Goal: Browse casually: Explore the website without a specific task or goal

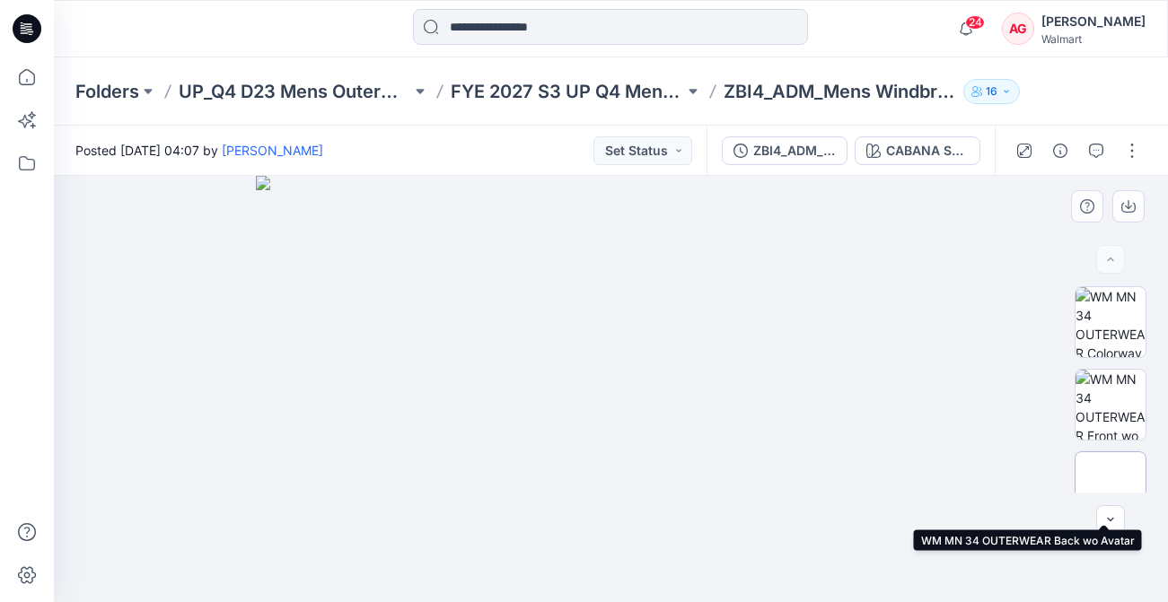
click at [1110, 487] on img at bounding box center [1110, 487] width 0 height 0
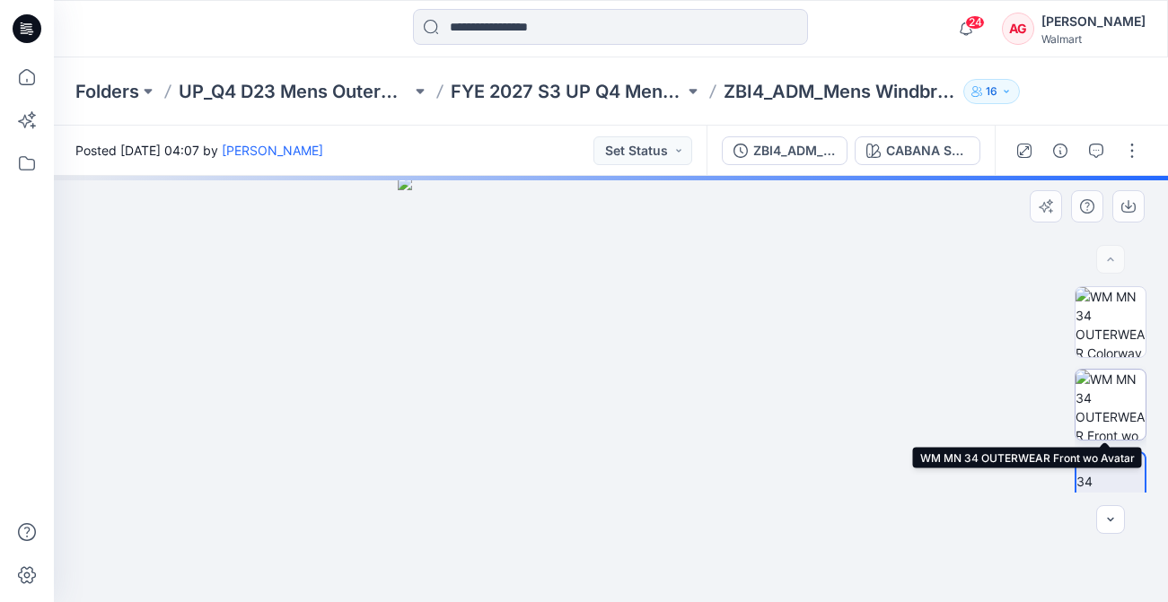
click at [1108, 416] on img at bounding box center [1110, 405] width 70 height 70
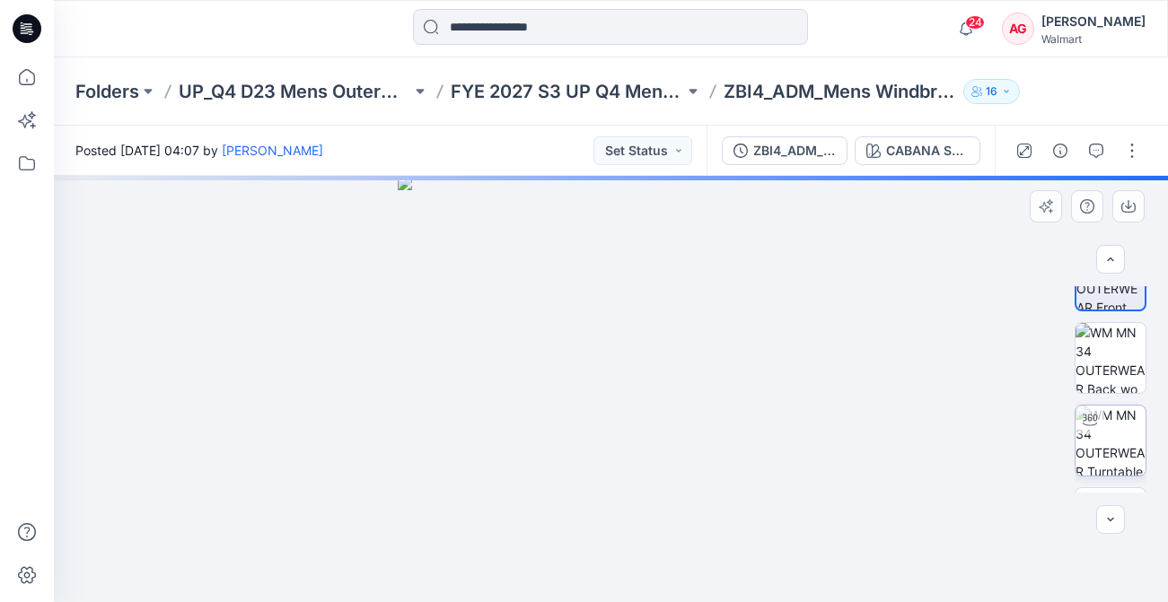
scroll to position [196, 0]
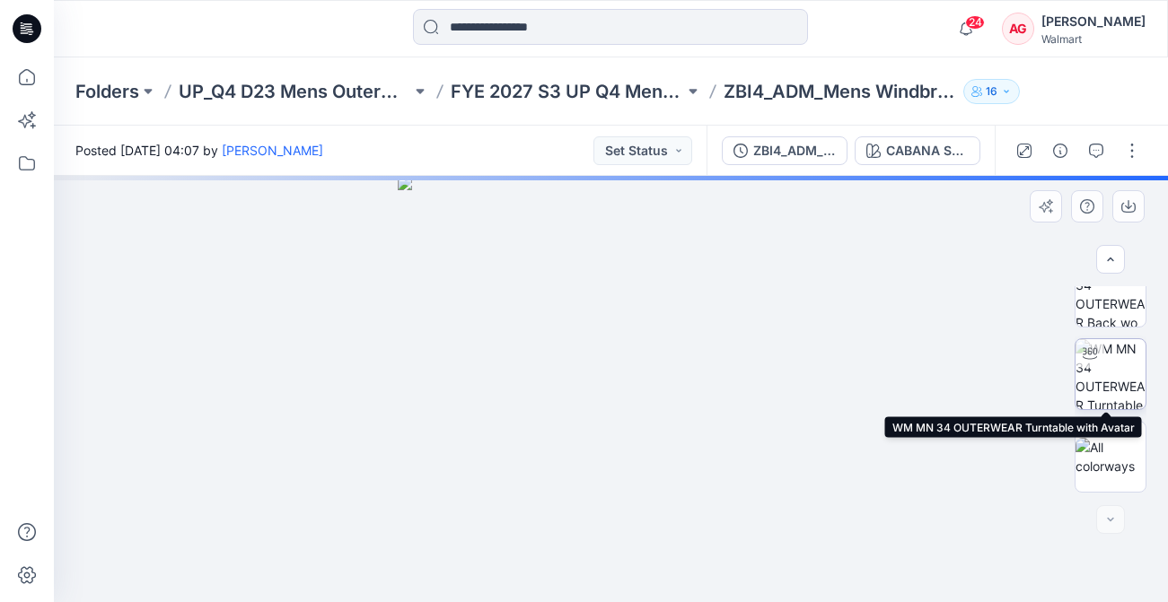
click at [1109, 378] on img at bounding box center [1110, 374] width 70 height 70
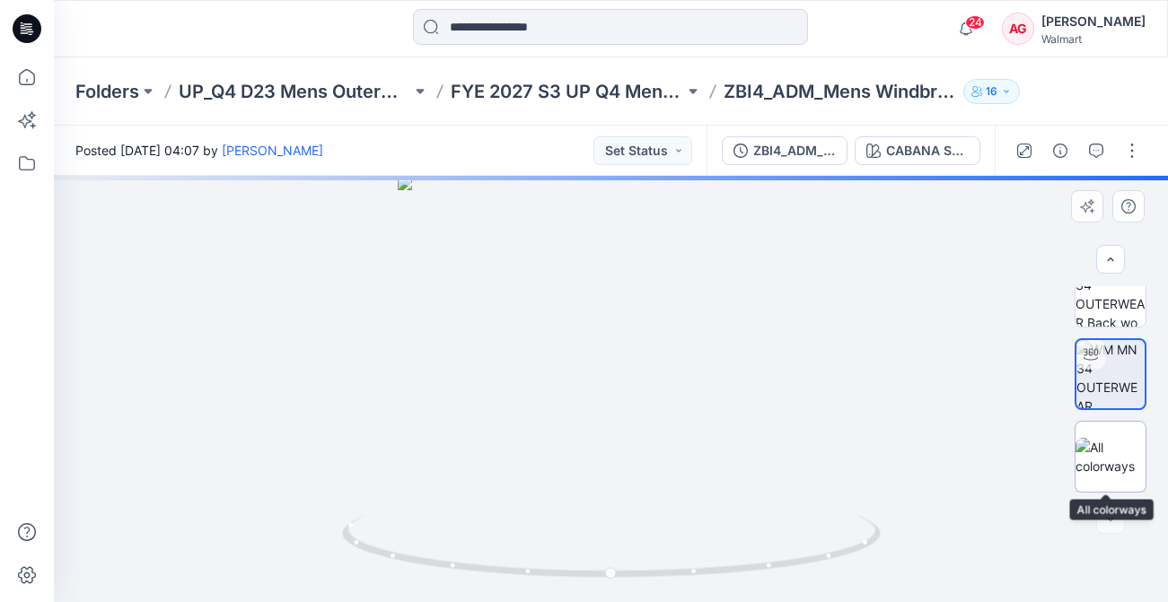
click at [1108, 452] on img at bounding box center [1110, 457] width 70 height 38
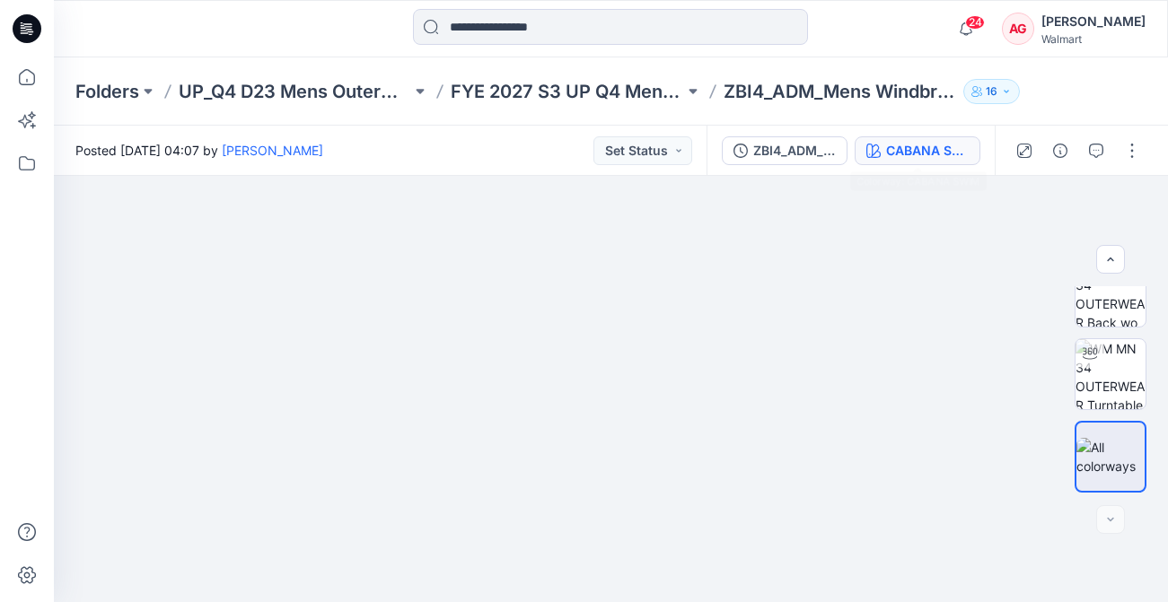
click at [934, 157] on div "CABANA SWIM" at bounding box center [927, 151] width 83 height 20
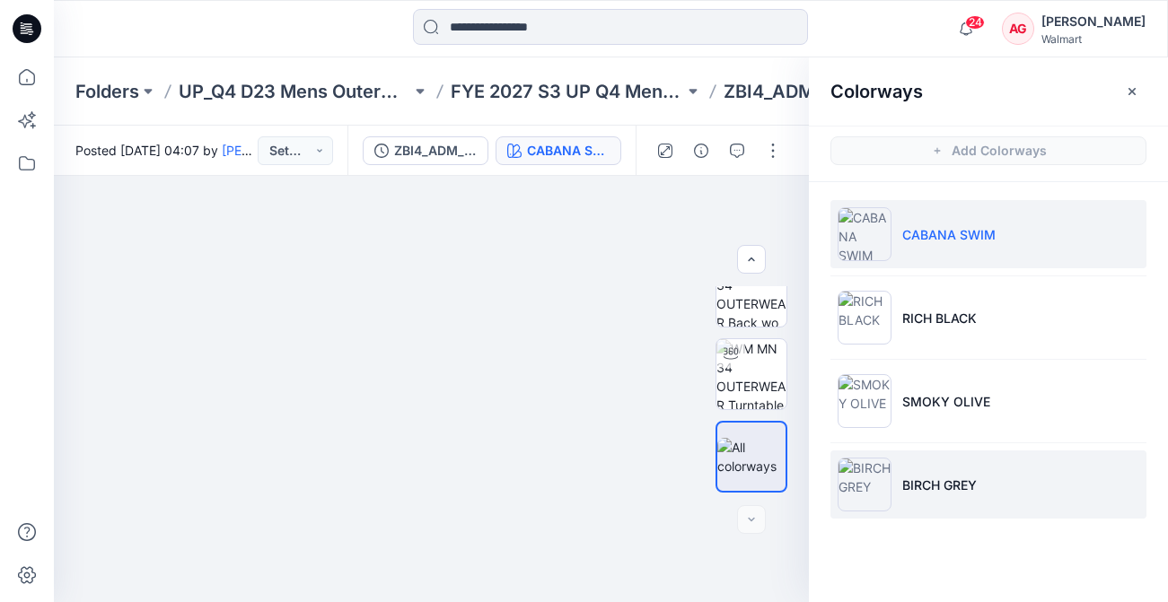
click at [968, 476] on p "BIRCH GREY" at bounding box center [939, 485] width 74 height 19
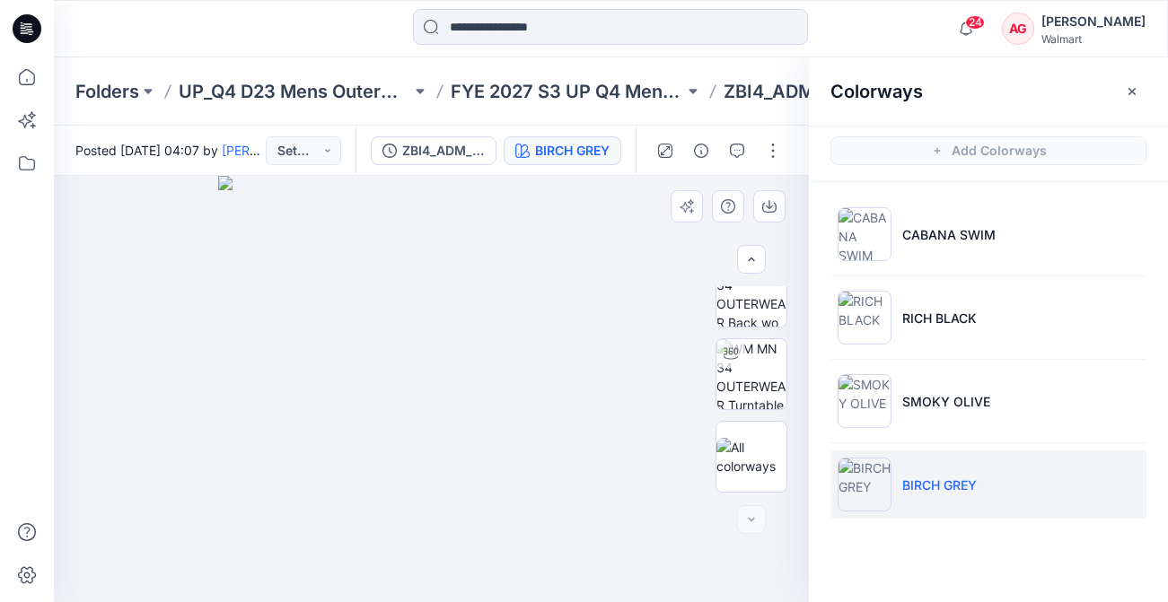
click at [553, 327] on img at bounding box center [431, 389] width 426 height 426
click at [771, 357] on img at bounding box center [751, 374] width 70 height 70
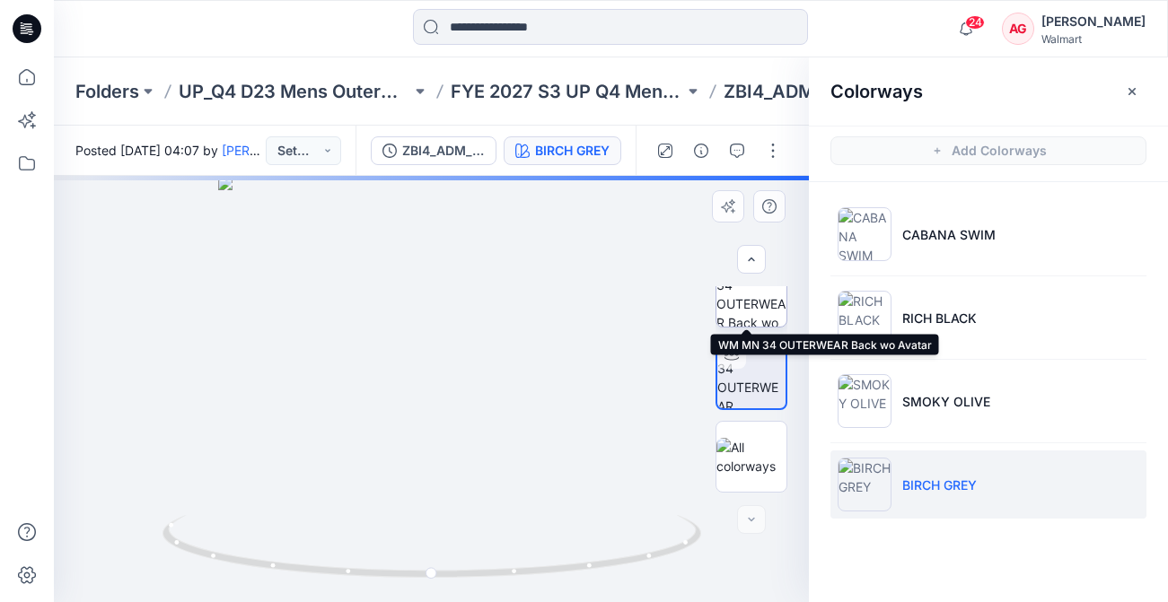
click at [754, 299] on img at bounding box center [751, 292] width 70 height 70
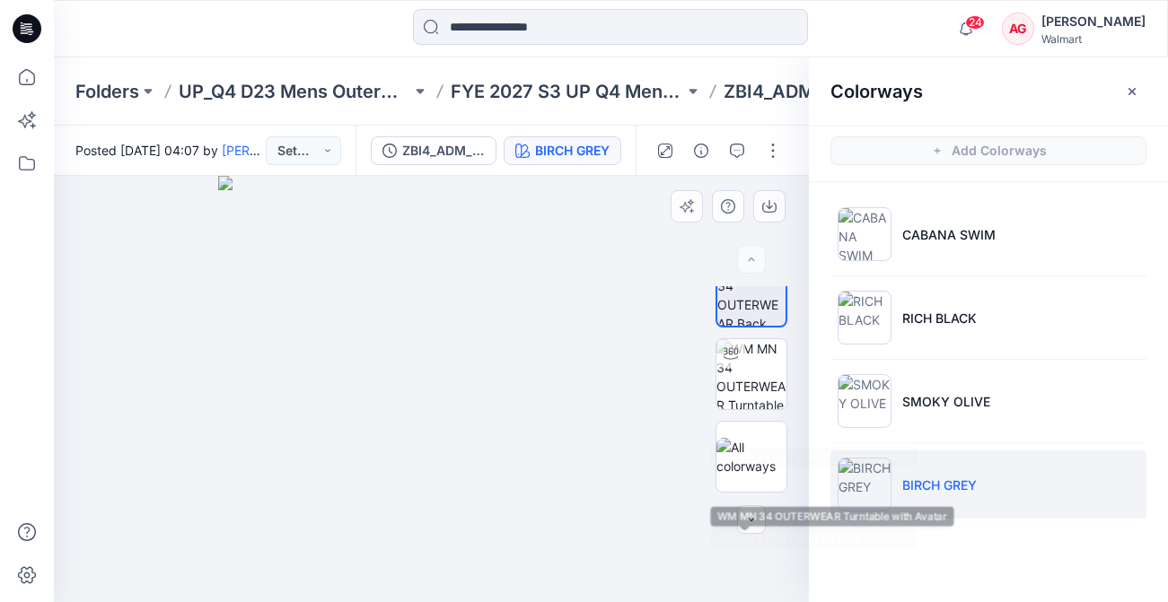
scroll to position [0, 0]
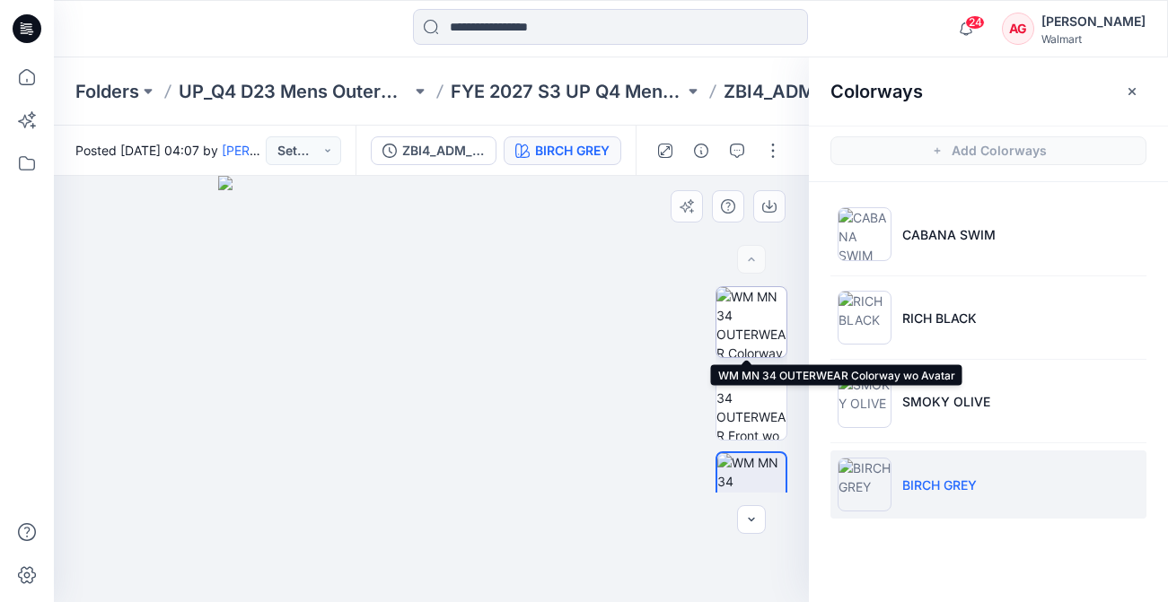
click at [752, 322] on img at bounding box center [751, 322] width 70 height 70
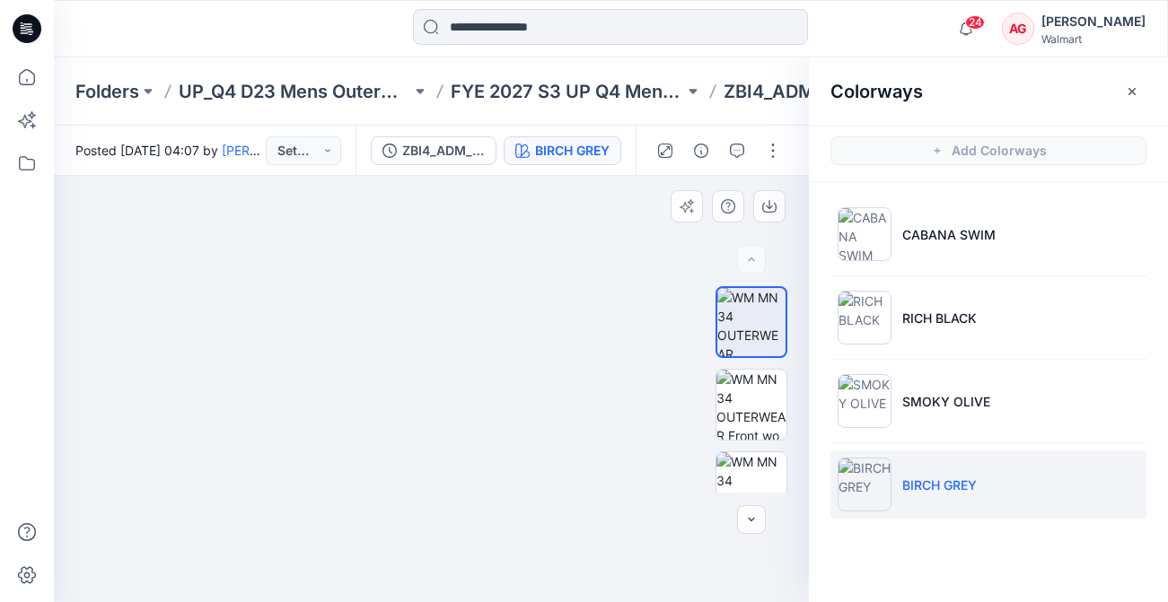
drag, startPoint x: 589, startPoint y: 269, endPoint x: 570, endPoint y: 513, distance: 244.9
click at [570, 513] on img at bounding box center [413, 389] width 898 height 426
click at [1134, 90] on icon "button" at bounding box center [1131, 90] width 7 height 7
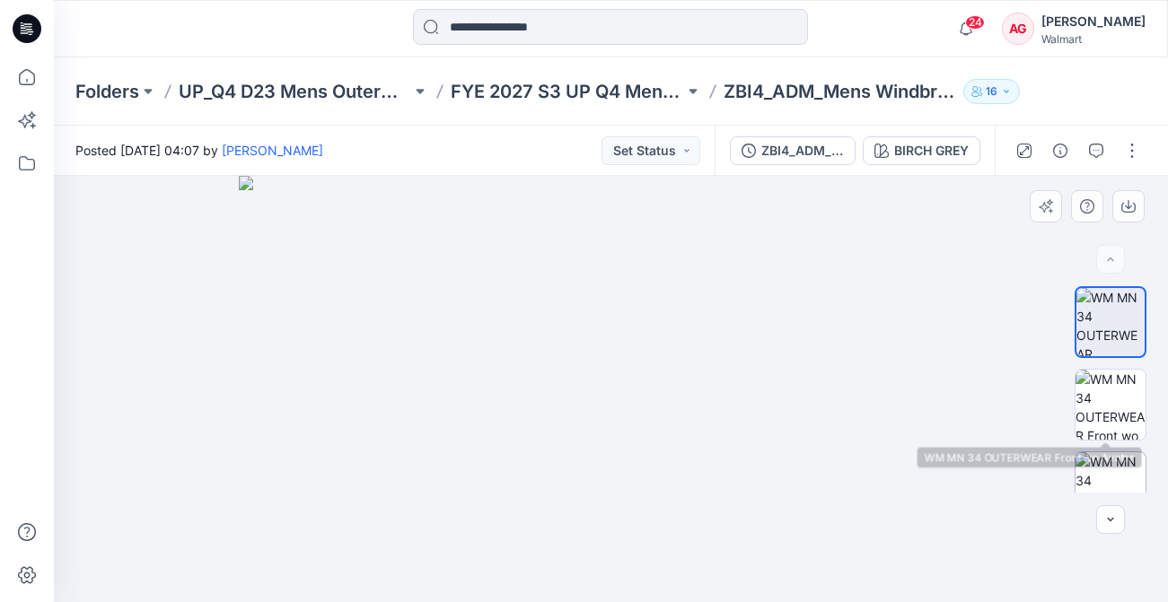
scroll to position [159, 0]
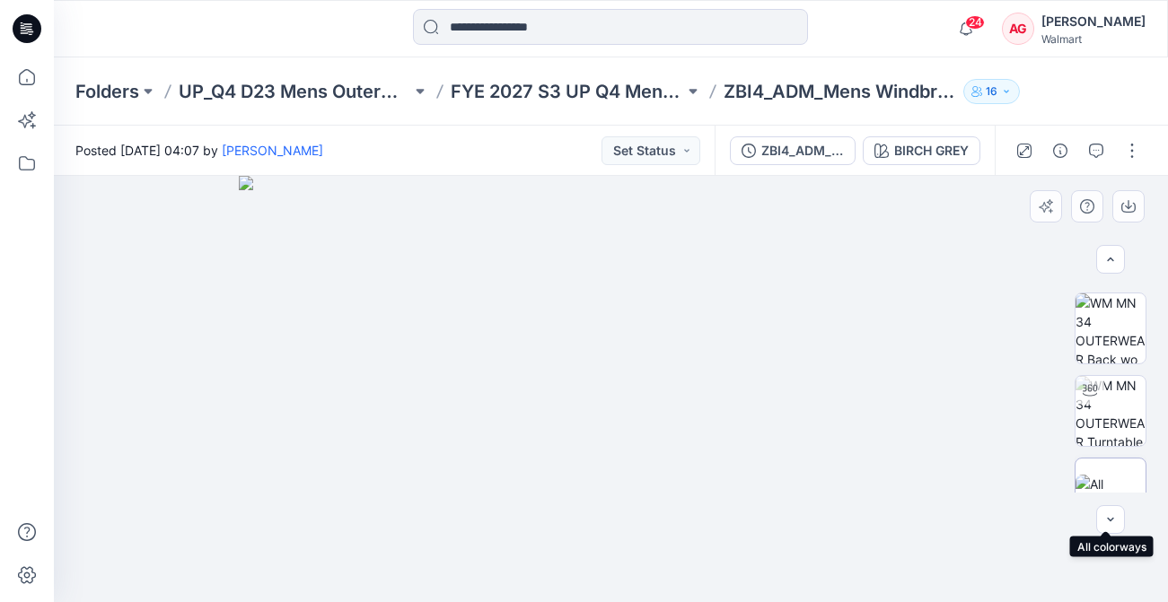
click at [1110, 463] on div at bounding box center [1110, 494] width 72 height 72
